Goal: Task Accomplishment & Management: Manage account settings

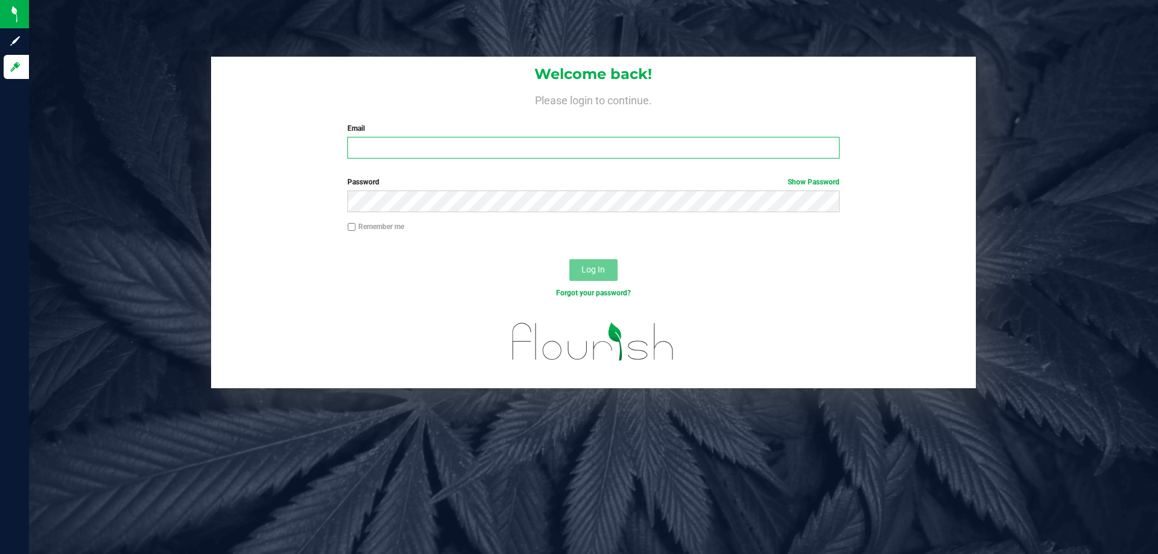
click at [376, 151] on input "Email" at bounding box center [592, 148] width 491 height 22
type input "[EMAIL_ADDRESS][DOMAIN_NAME]"
click at [569, 259] on button "Log In" at bounding box center [593, 270] width 48 height 22
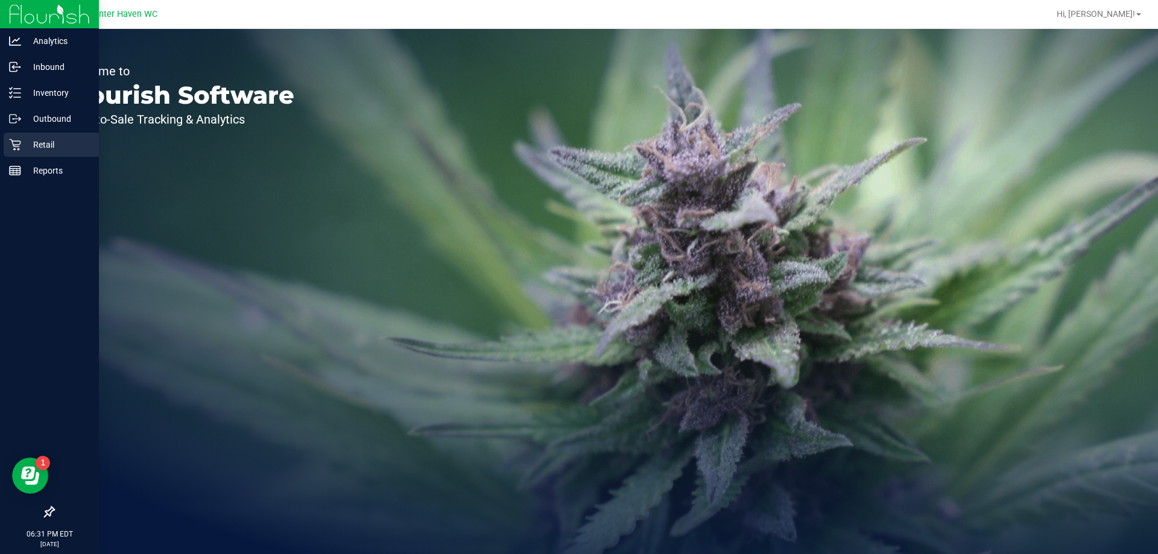
drag, startPoint x: 43, startPoint y: 146, endPoint x: 67, endPoint y: 142, distance: 24.5
click at [43, 146] on p "Retail" at bounding box center [57, 144] width 72 height 14
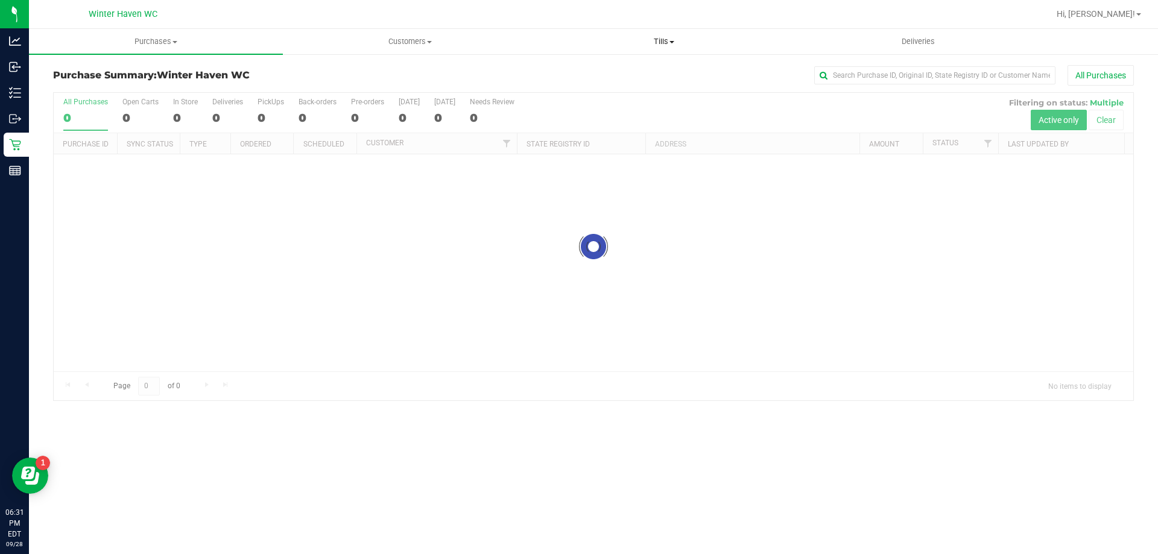
click at [672, 40] on span "Tills" at bounding box center [663, 41] width 253 height 11
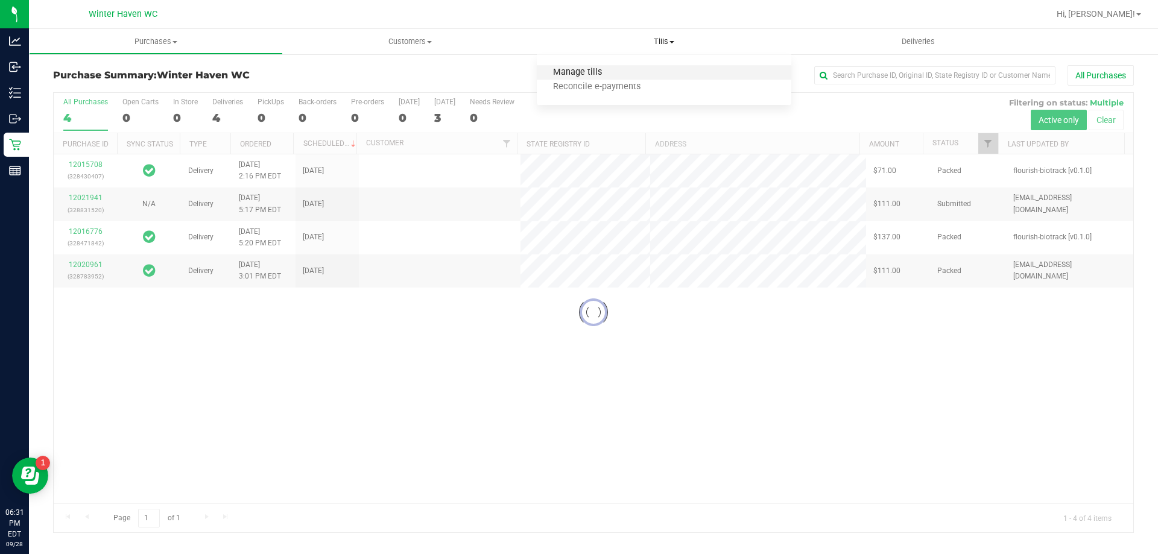
click at [609, 72] on span "Manage tills" at bounding box center [577, 73] width 81 height 10
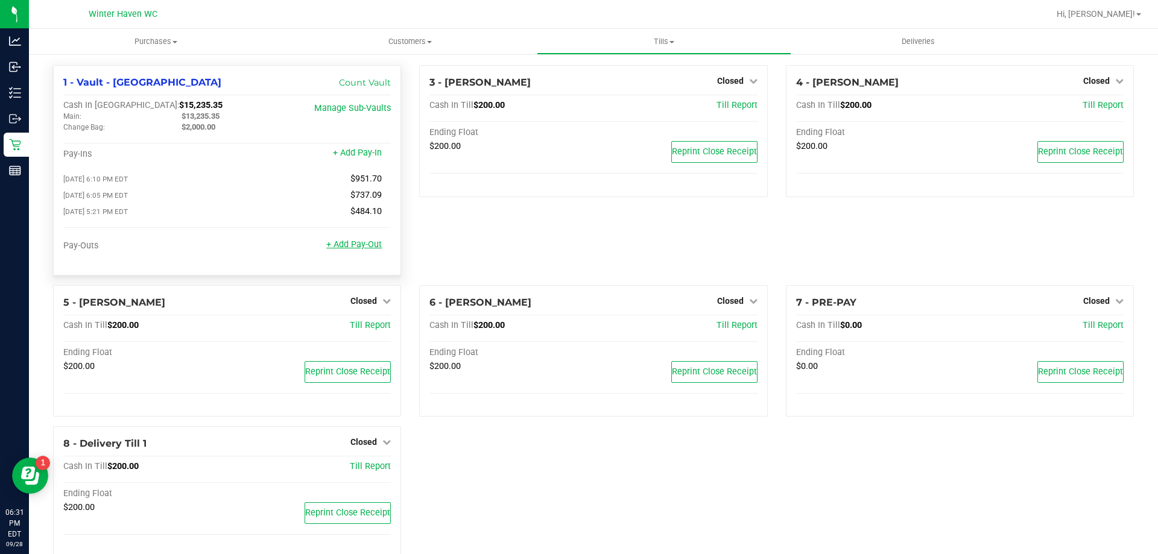
click at [355, 250] on link "+ Add Pay-Out" at bounding box center [353, 244] width 55 height 10
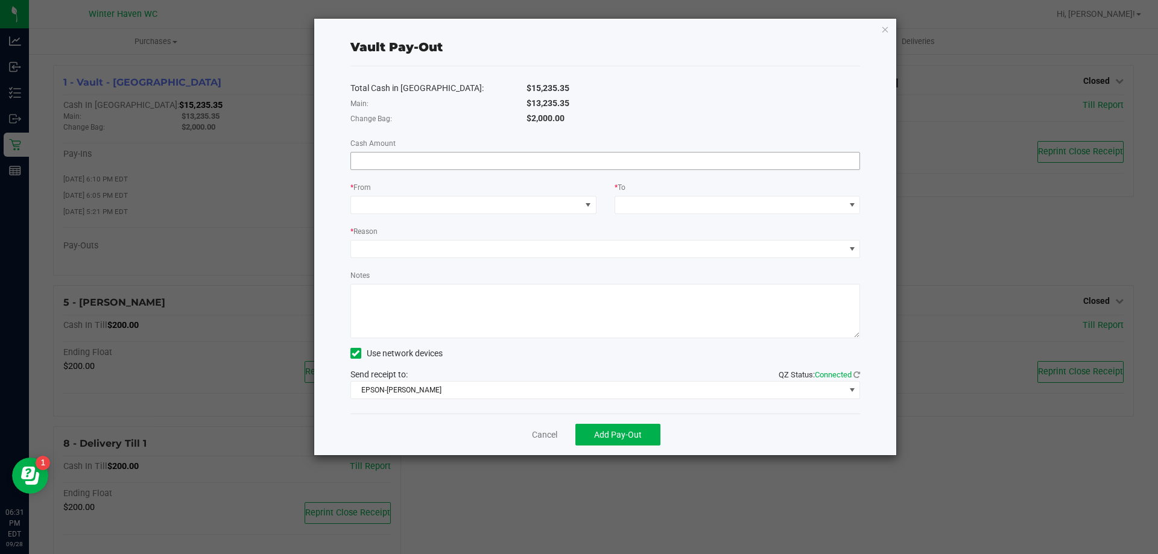
click at [487, 157] on input at bounding box center [605, 161] width 509 height 17
type input "$2,172.89"
click at [515, 191] on div "* From" at bounding box center [473, 188] width 246 height 15
click at [511, 207] on span at bounding box center [466, 205] width 230 height 17
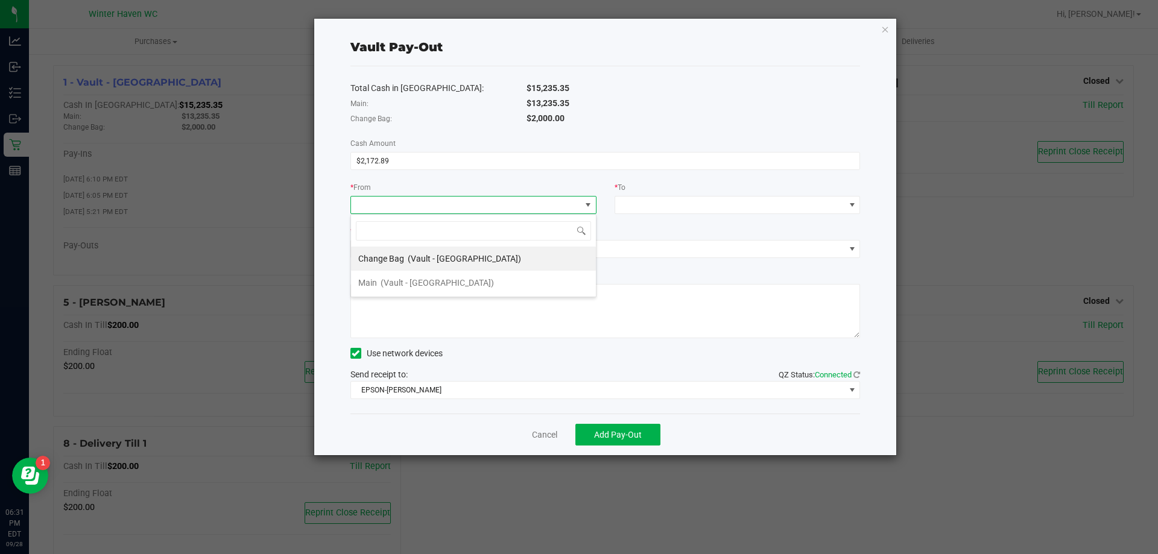
scroll to position [18, 246]
click at [488, 177] on div "Total Cash in Vault: $15,235.35 Main: $13,235.35 Change Bag: $2,000.00 Cash Amo…" at bounding box center [605, 239] width 510 height 347
click at [546, 438] on link "Cancel" at bounding box center [544, 435] width 25 height 13
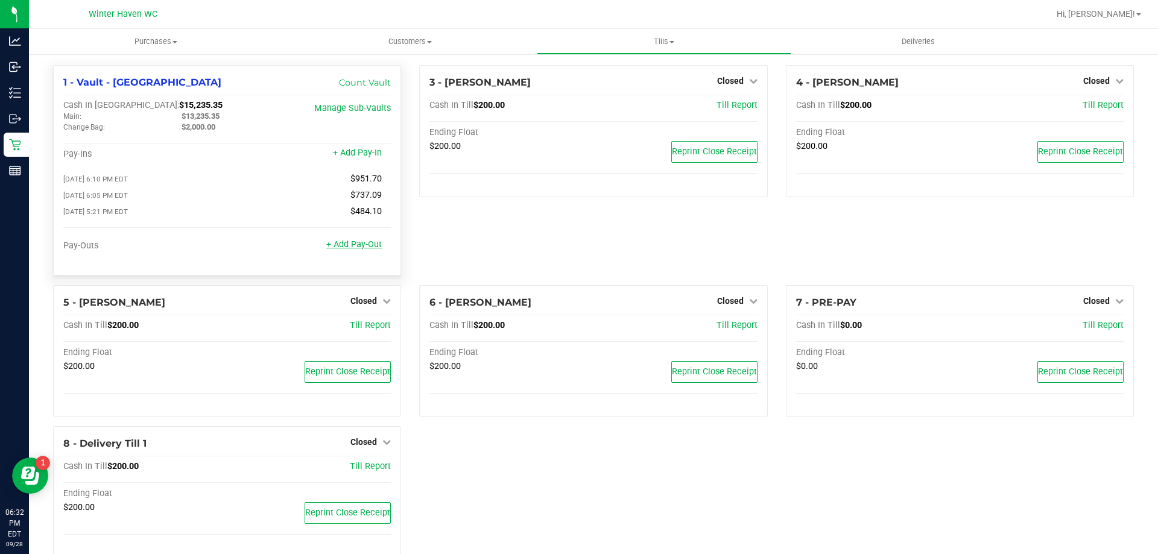
click at [363, 246] on link "+ Add Pay-Out" at bounding box center [353, 244] width 55 height 10
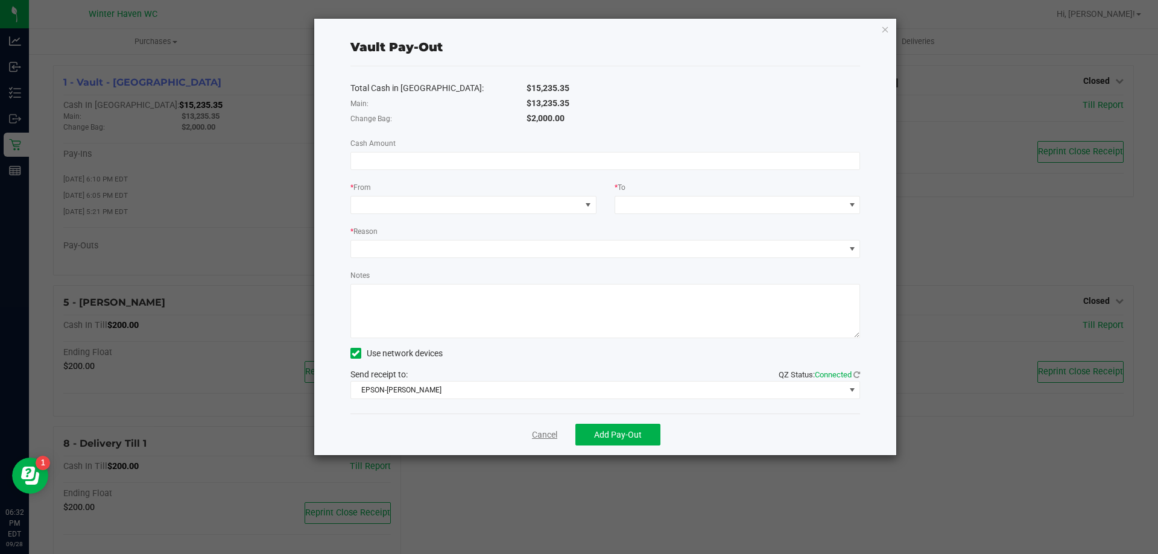
click at [551, 432] on link "Cancel" at bounding box center [544, 435] width 25 height 13
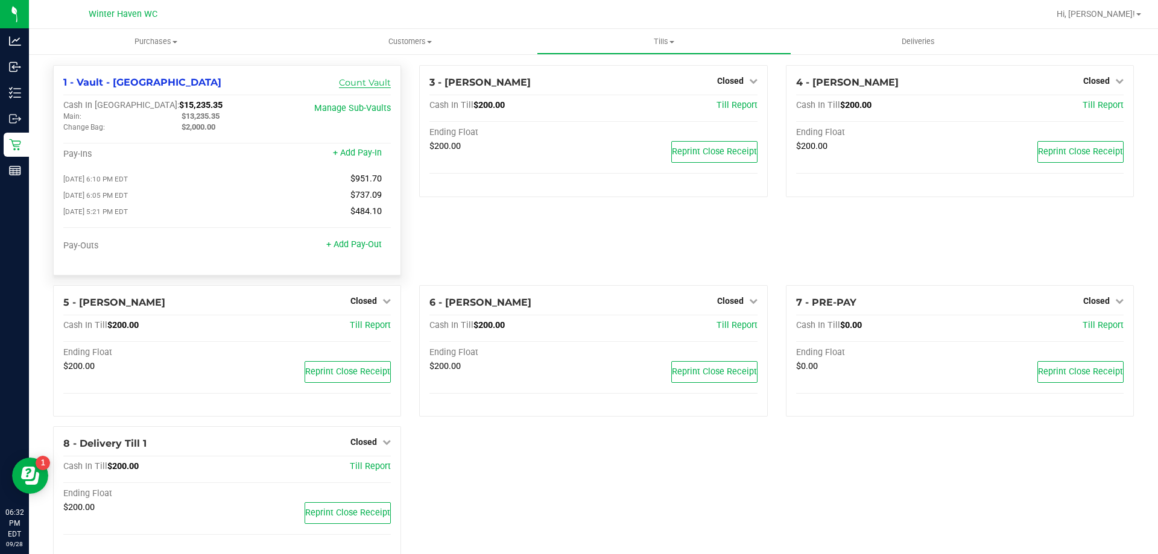
click at [354, 87] on link "Count Vault" at bounding box center [365, 82] width 52 height 11
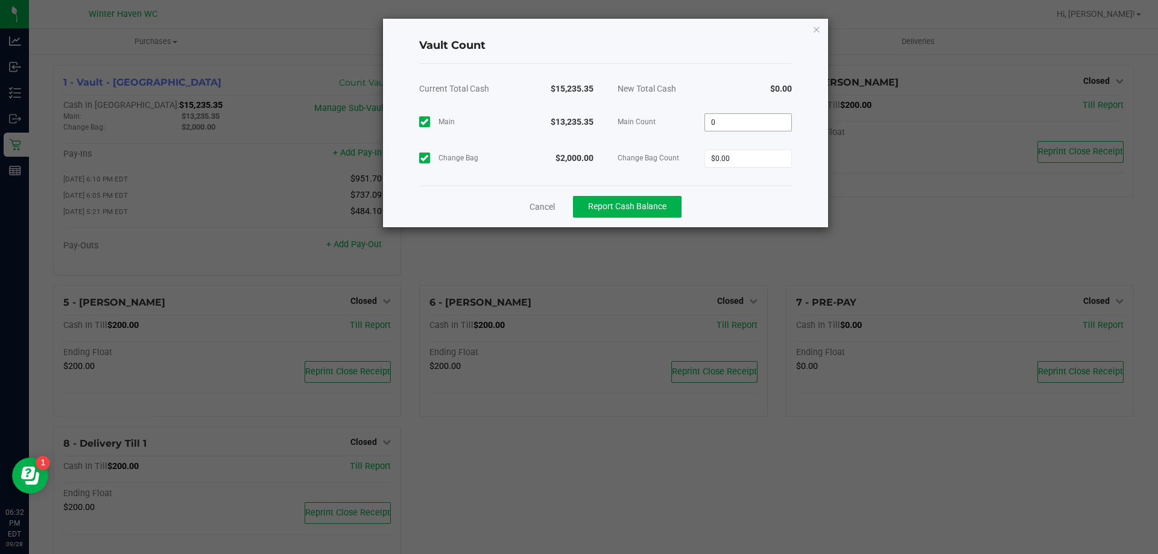
click at [748, 124] on input "0" at bounding box center [748, 122] width 86 height 17
type input "$0.00"
click at [777, 159] on div "Main $13,235.35 Main Count $0.00 Change Bag $2,000.00 Change Bag Count 0" at bounding box center [605, 140] width 373 height 72
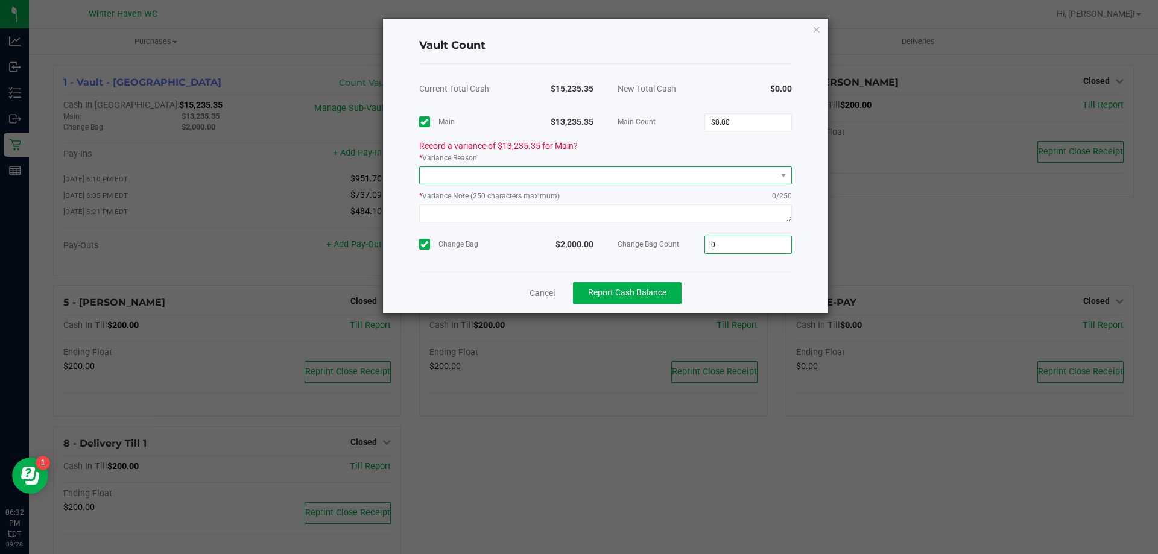
type input "$0.00"
click at [652, 176] on span at bounding box center [598, 175] width 356 height 17
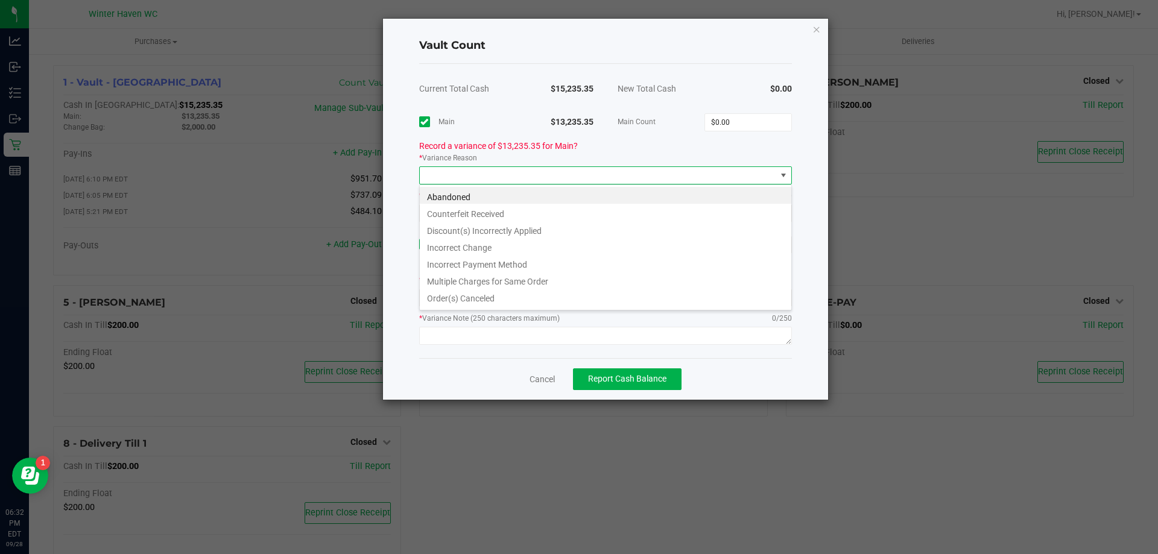
scroll to position [18, 373]
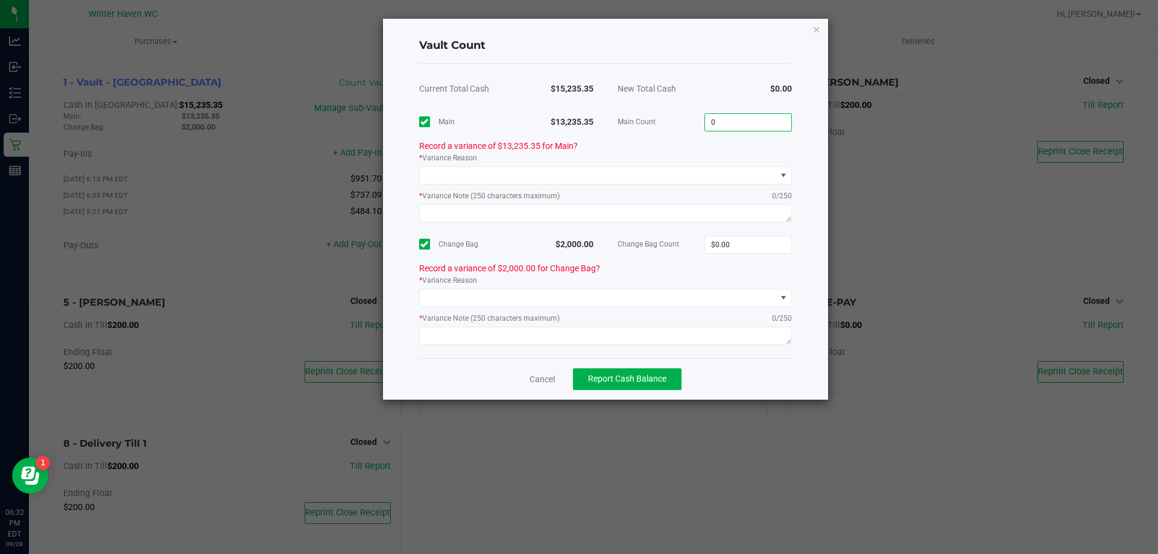
click at [754, 127] on input "0" at bounding box center [748, 122] width 86 height 17
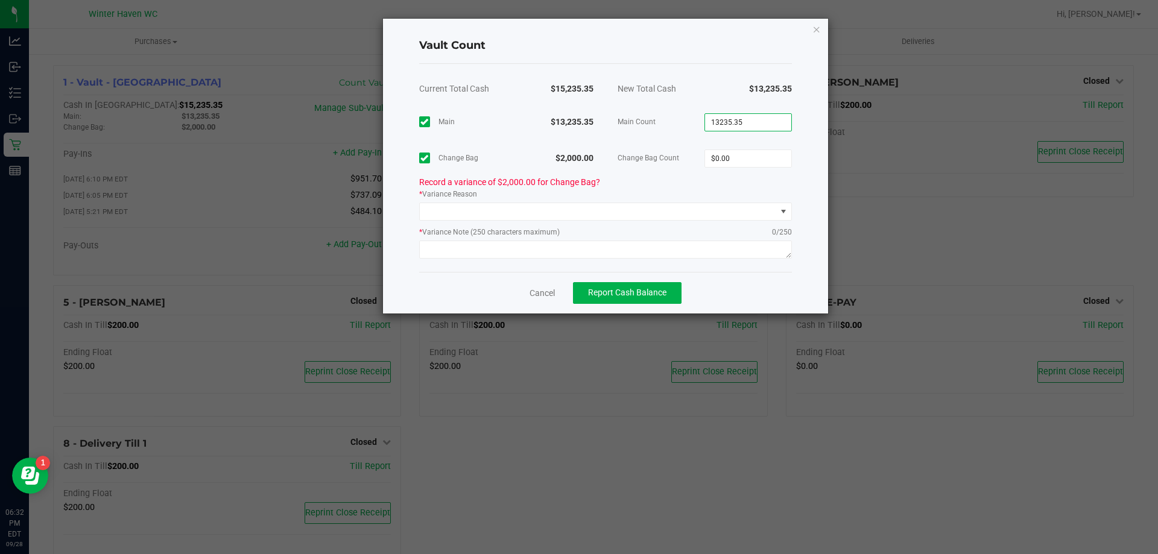
type input "$13,235.35"
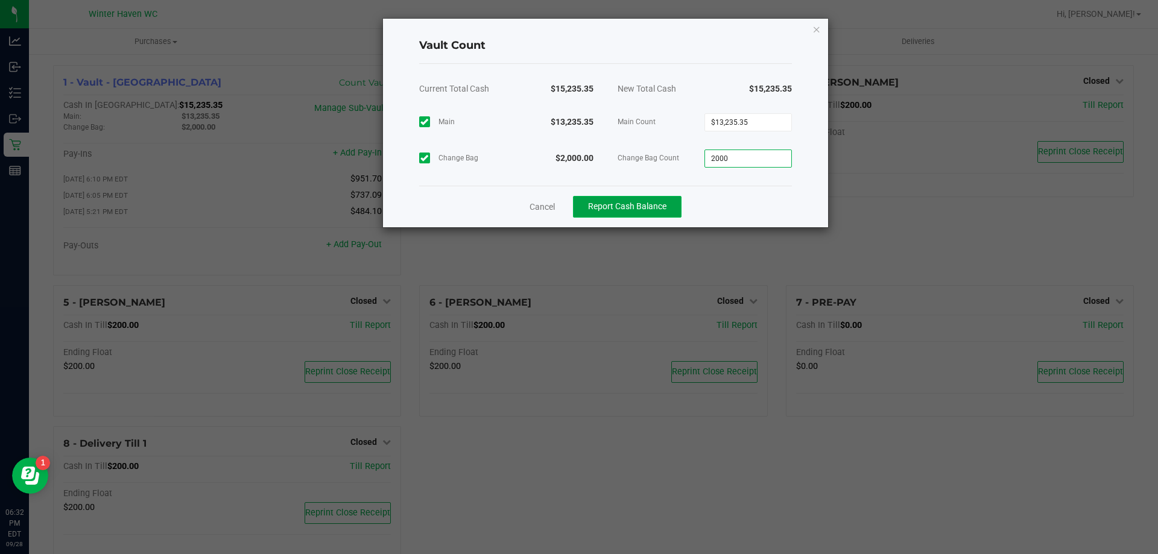
type input "$2,000.00"
click at [629, 206] on span "Report Cash Balance" at bounding box center [627, 206] width 78 height 10
